Goal: Task Accomplishment & Management: Manage account settings

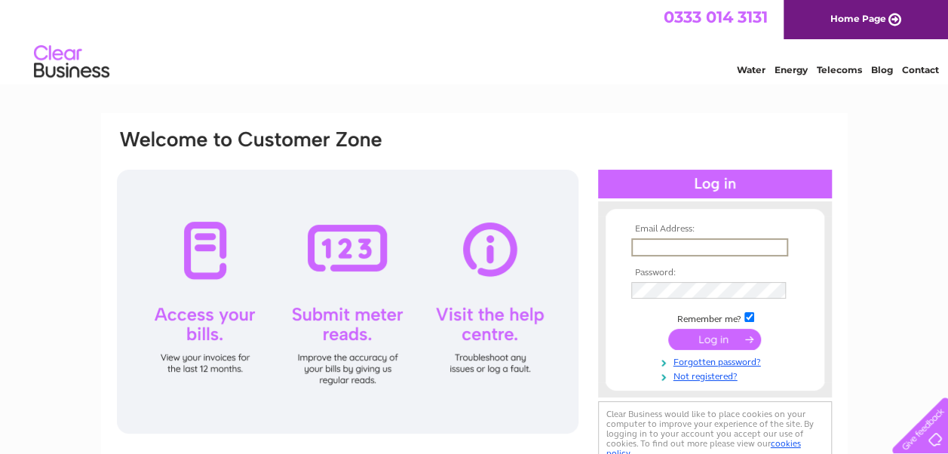
click at [642, 247] on input "text" at bounding box center [709, 247] width 157 height 18
type input "[PERSON_NAME][EMAIL_ADDRESS][DOMAIN_NAME]"
click at [710, 343] on input "submit" at bounding box center [714, 339] width 93 height 21
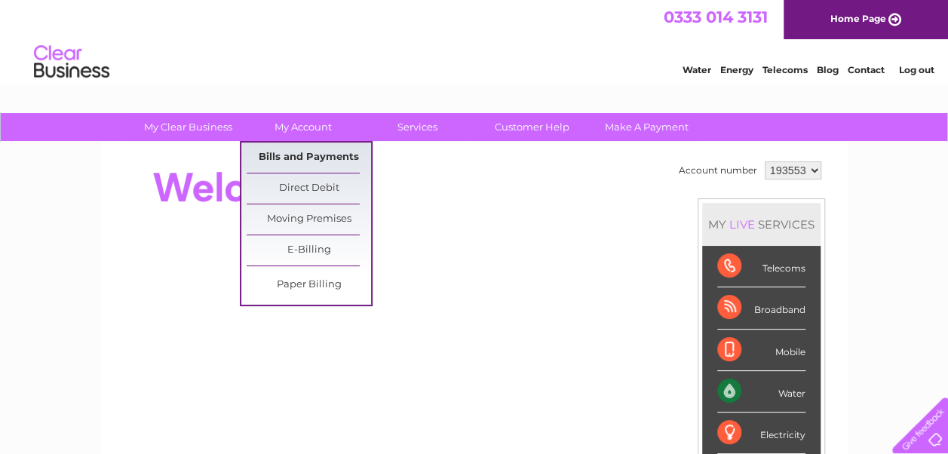
click at [311, 153] on link "Bills and Payments" at bounding box center [309, 157] width 124 height 30
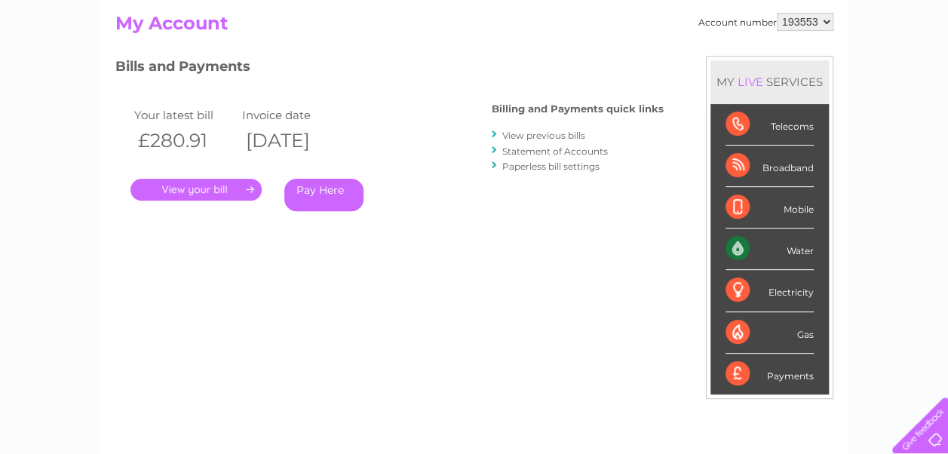
scroll to position [154, 0]
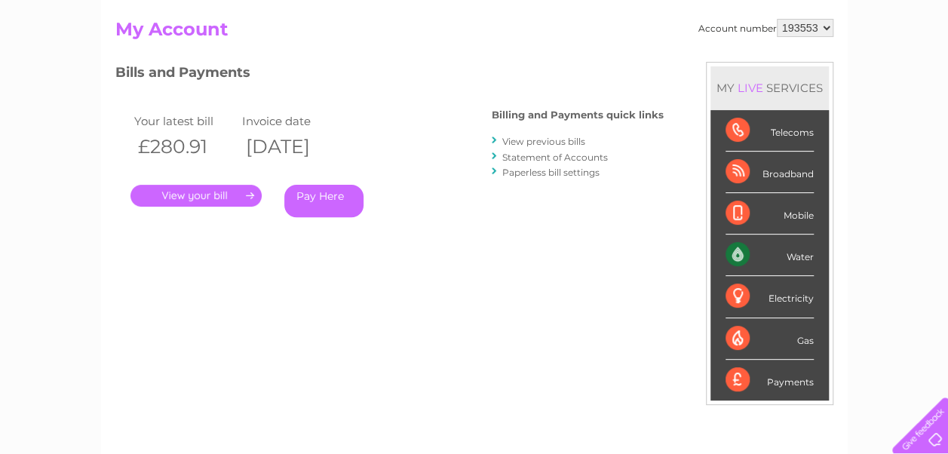
click at [185, 196] on link "." at bounding box center [195, 196] width 131 height 22
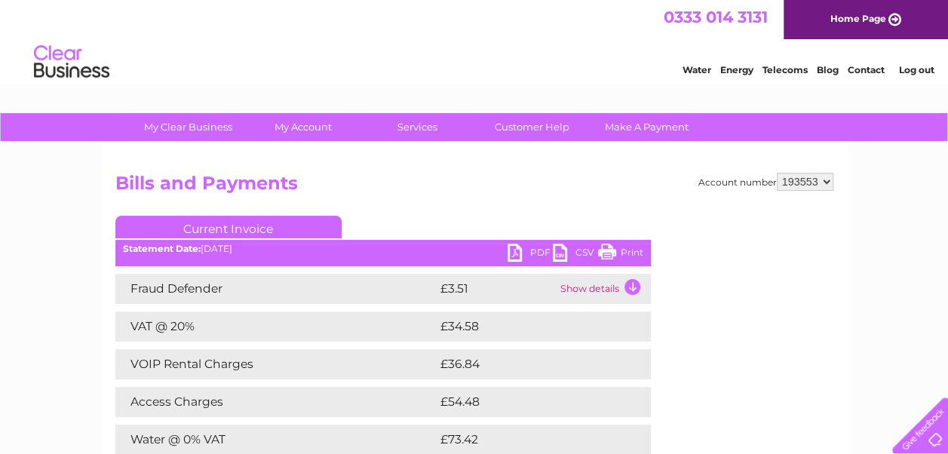
click at [514, 254] on link "PDF" at bounding box center [529, 255] width 45 height 22
